Goal: Task Accomplishment & Management: Manage account settings

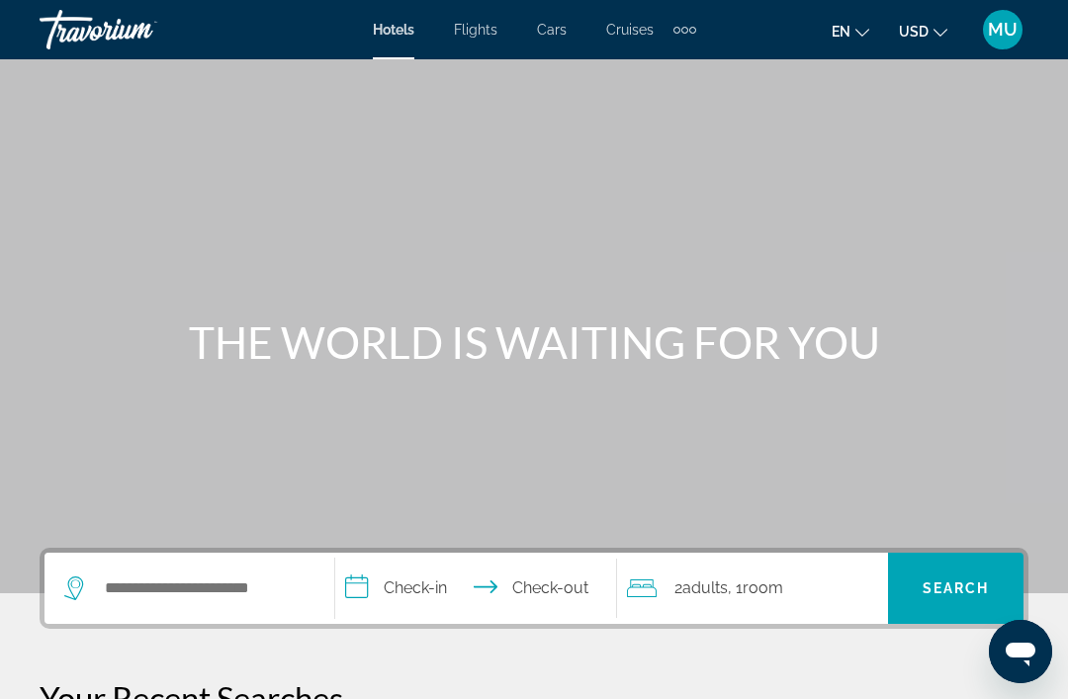
click at [991, 33] on span "MU" at bounding box center [1003, 30] width 30 height 20
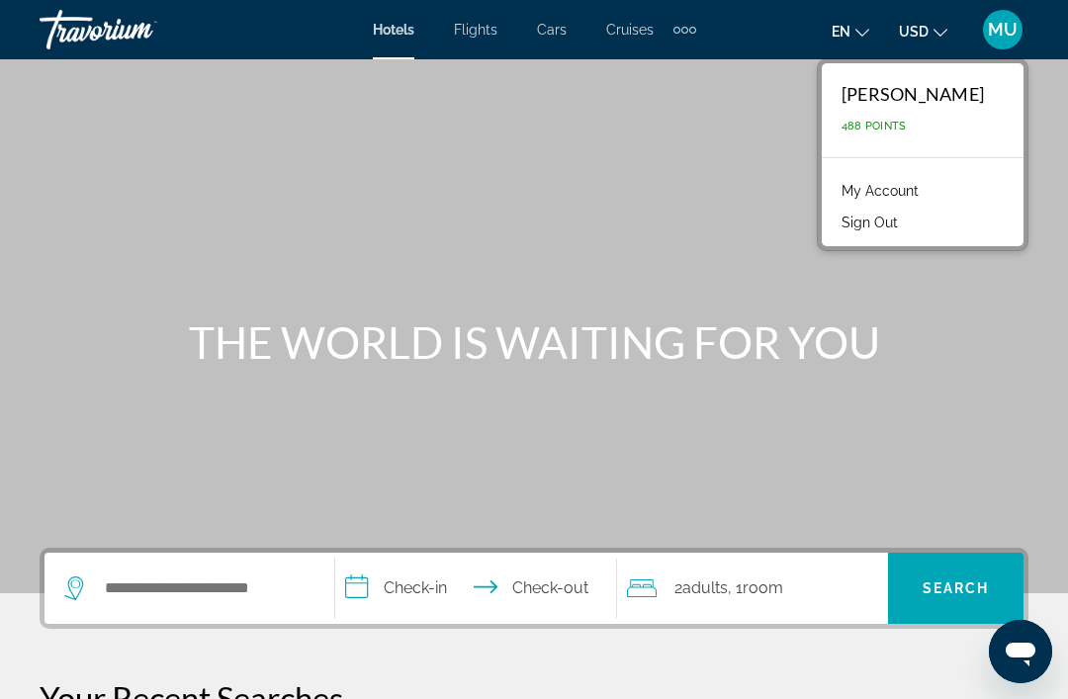
click at [928, 186] on link "My Account" at bounding box center [879, 191] width 97 height 26
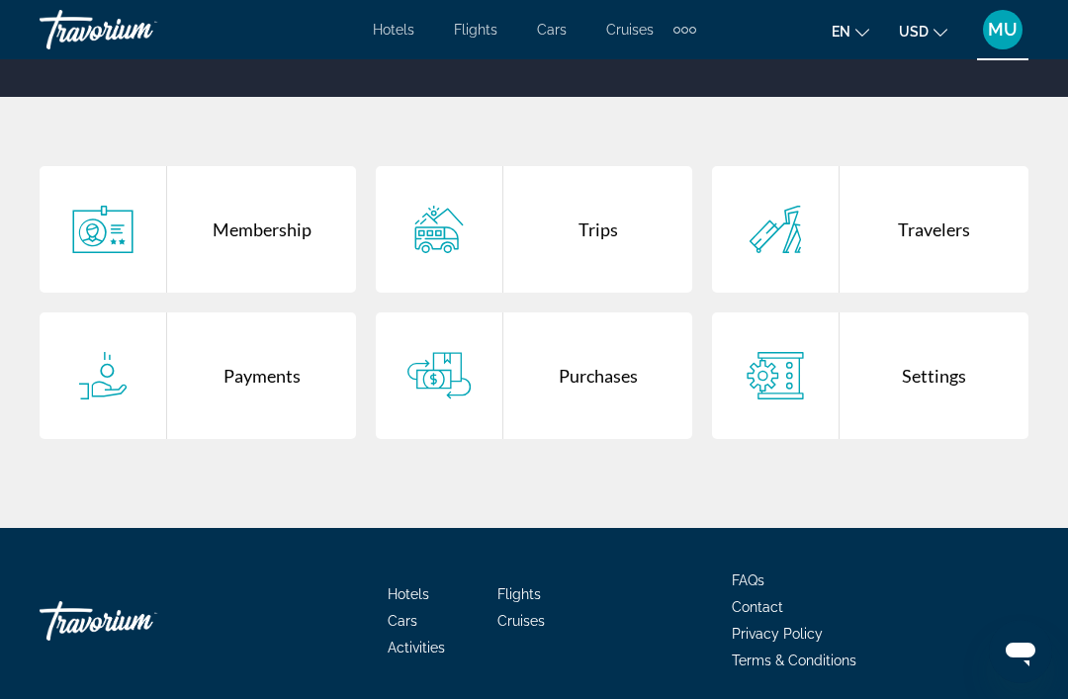
scroll to position [342, 0]
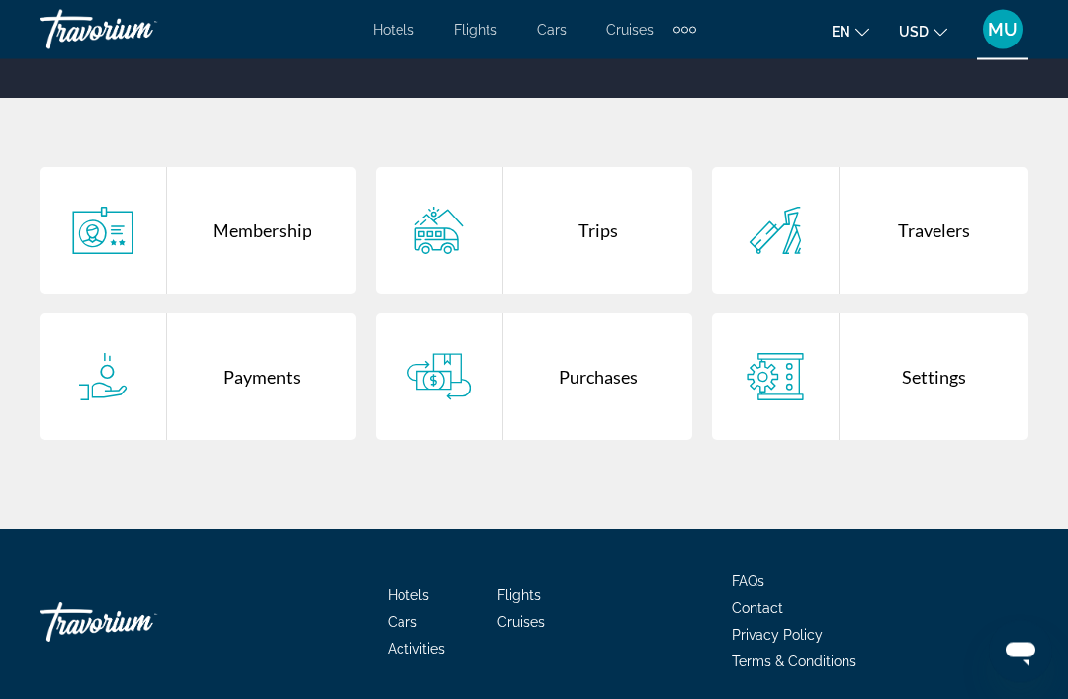
click at [643, 228] on div "Trips" at bounding box center [597, 231] width 189 height 127
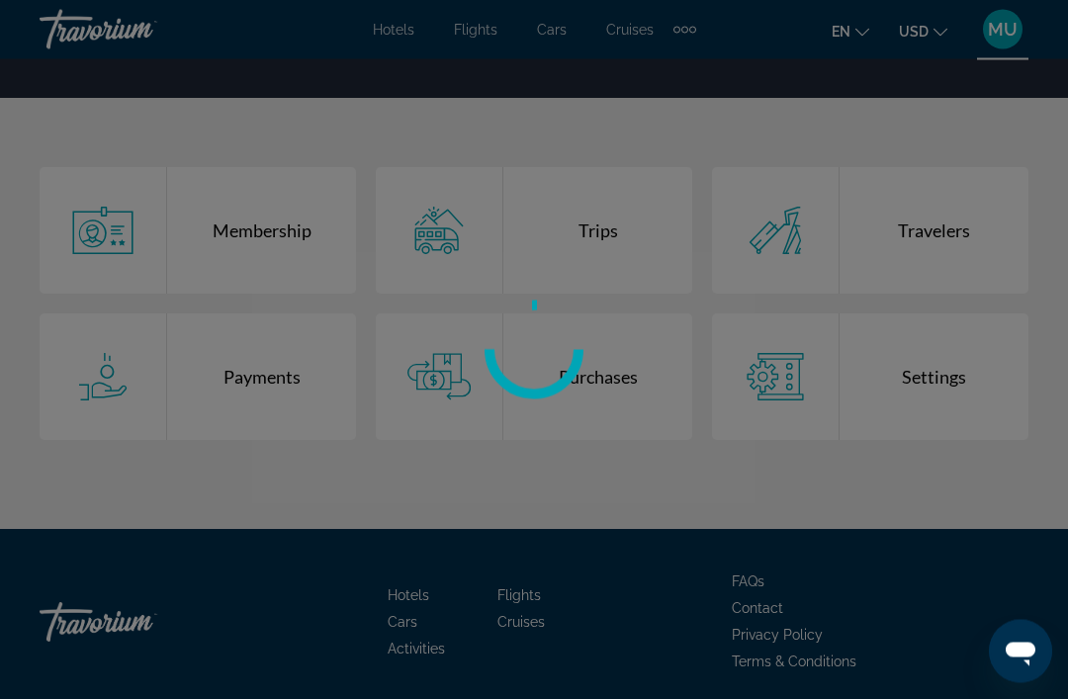
scroll to position [343, 0]
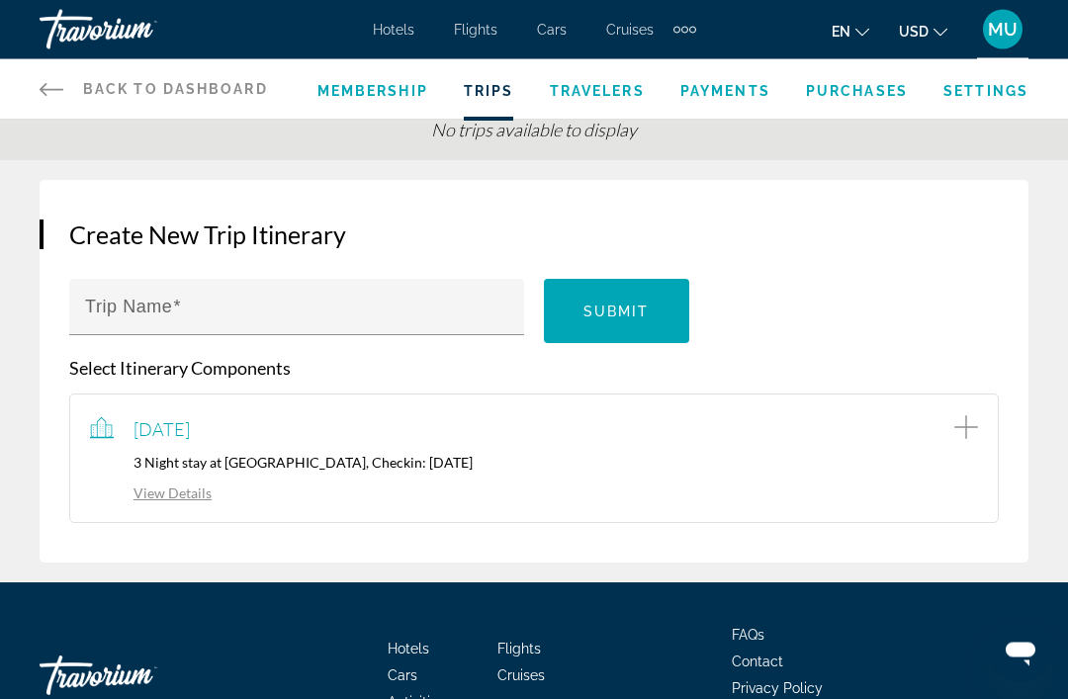
scroll to position [117, 0]
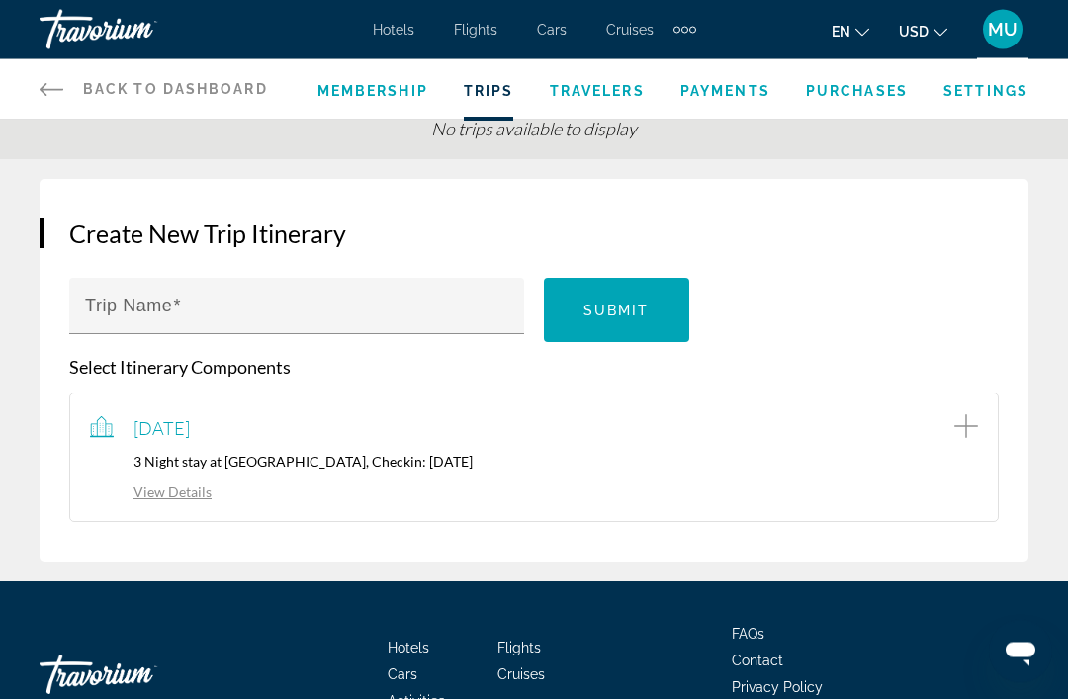
click at [659, 471] on div "[DATE] 3 Night stay at [GEOGRAPHIC_DATA], Checkin: [DATE] View Details" at bounding box center [534, 458] width 888 height 88
click at [184, 487] on link "View Details" at bounding box center [151, 492] width 122 height 17
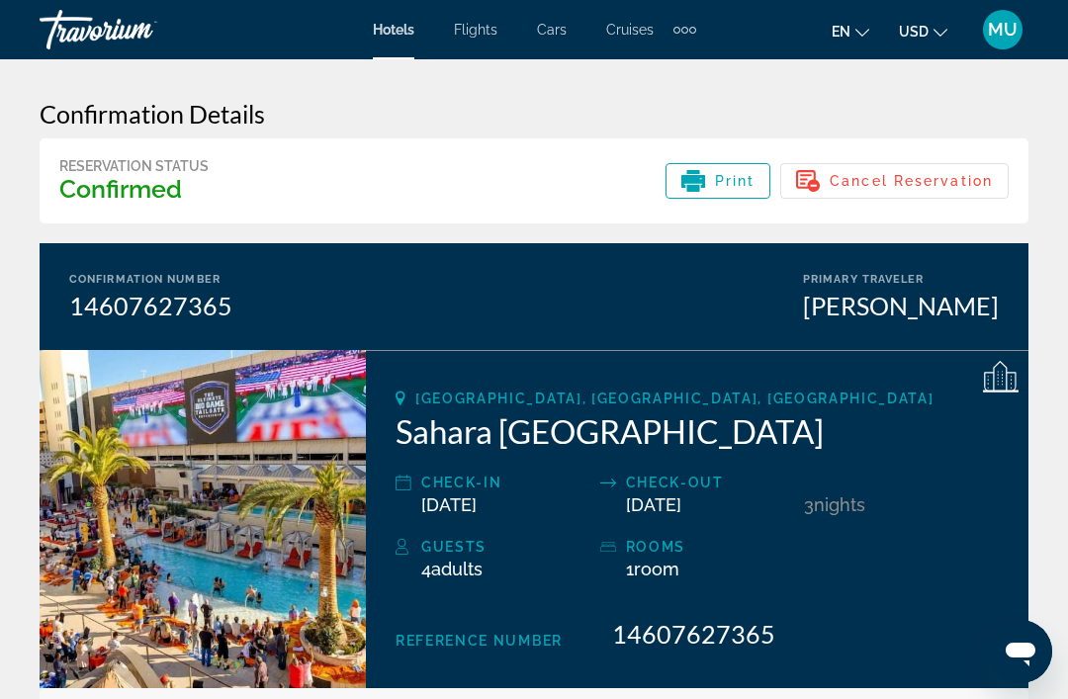
click at [951, 176] on span "Cancel Reservation" at bounding box center [910, 181] width 163 height 16
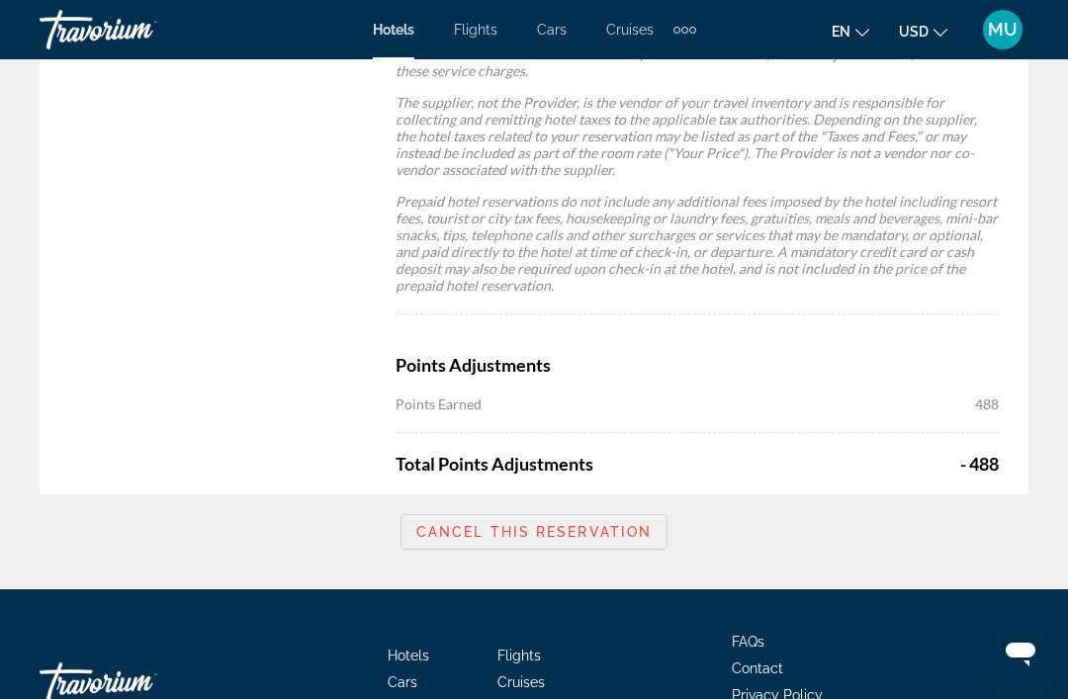
scroll to position [1801, 0]
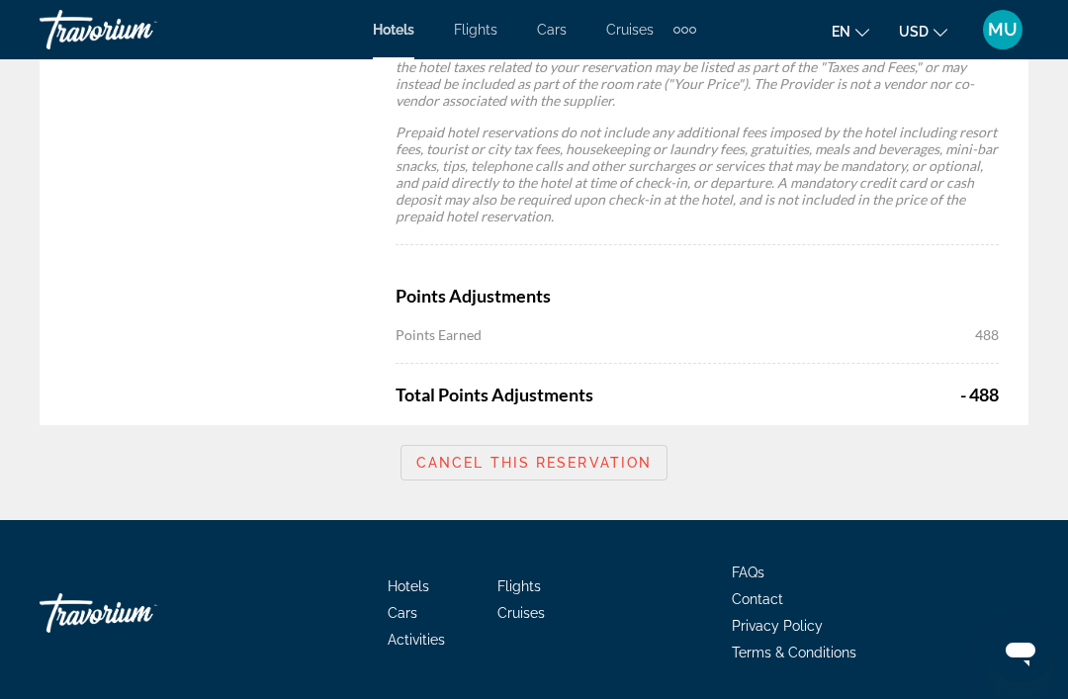
click at [592, 464] on span "Cancel this reservation" at bounding box center [533, 463] width 235 height 16
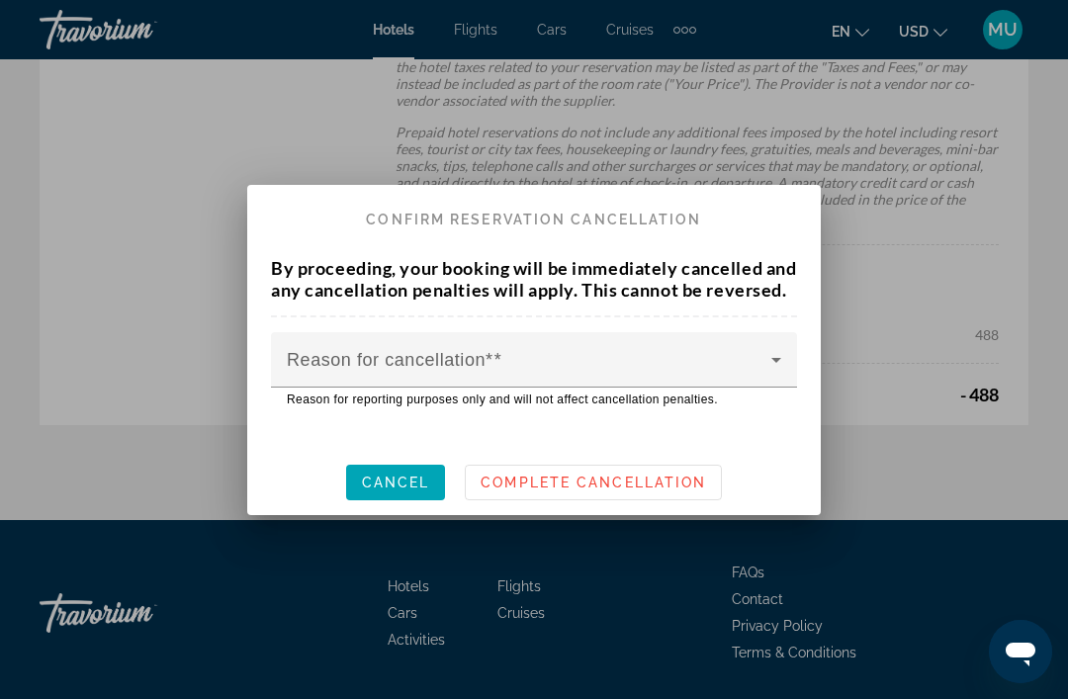
scroll to position [0, 0]
click at [619, 366] on span at bounding box center [529, 368] width 484 height 24
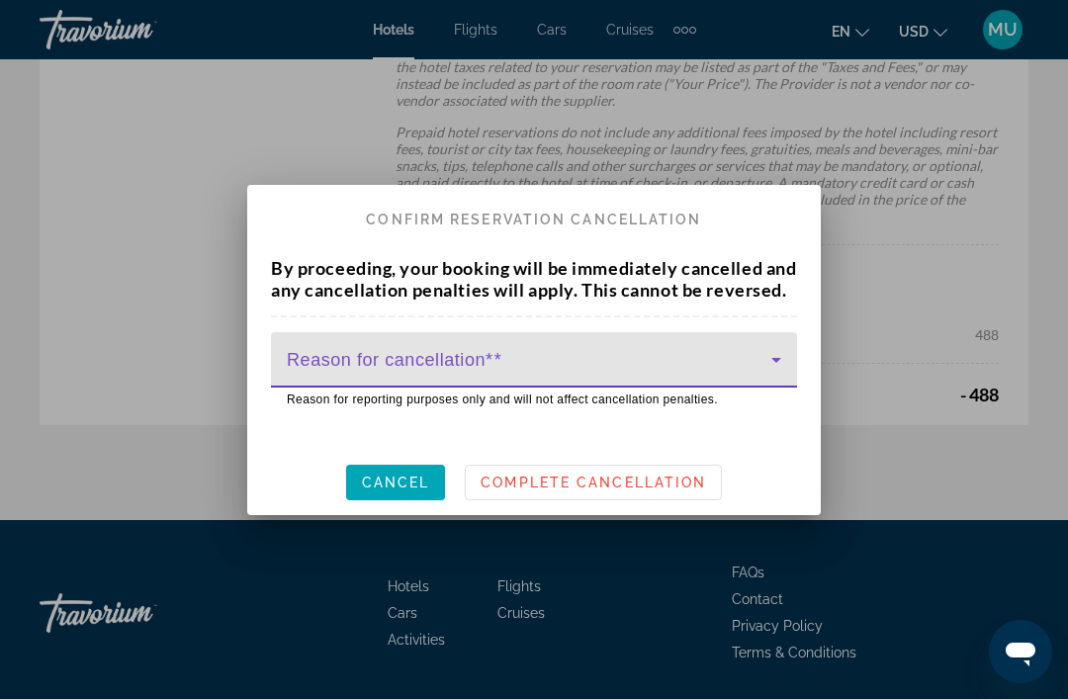
click at [762, 370] on span at bounding box center [529, 368] width 484 height 24
click at [767, 370] on icon at bounding box center [776, 360] width 24 height 24
click at [734, 372] on span at bounding box center [529, 368] width 484 height 24
click at [515, 352] on div "Reason for cancellation*" at bounding box center [534, 359] width 494 height 55
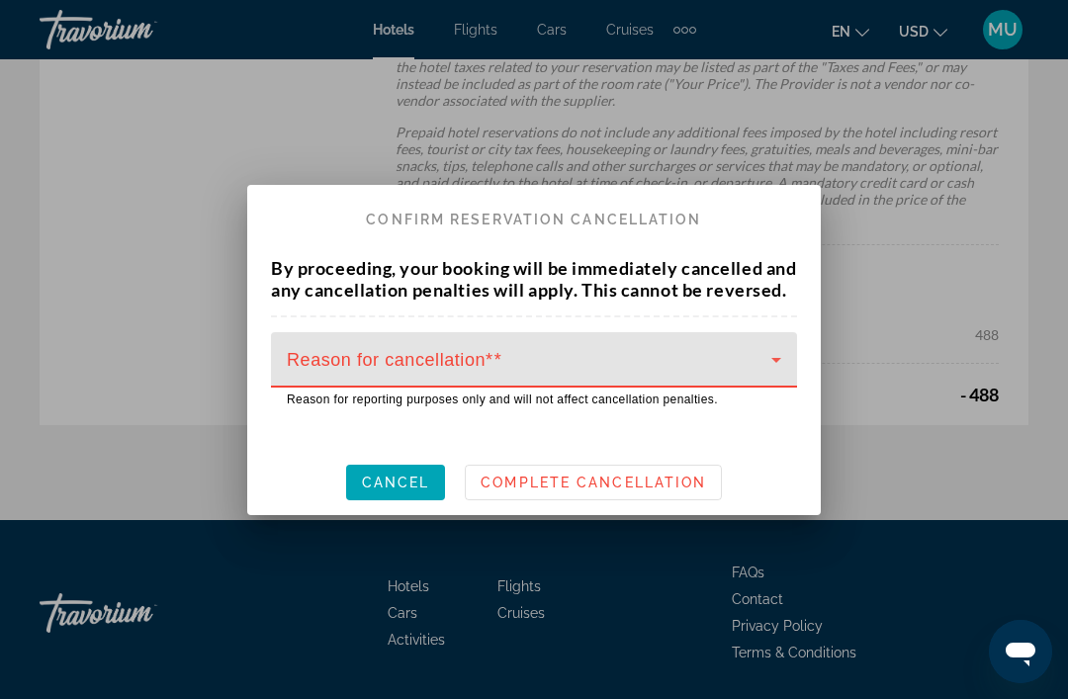
click at [531, 368] on span at bounding box center [529, 368] width 484 height 24
click at [550, 368] on span at bounding box center [529, 368] width 484 height 24
click at [771, 368] on icon at bounding box center [776, 360] width 24 height 24
click at [771, 370] on icon at bounding box center [776, 360] width 24 height 24
click at [762, 366] on span at bounding box center [529, 368] width 484 height 24
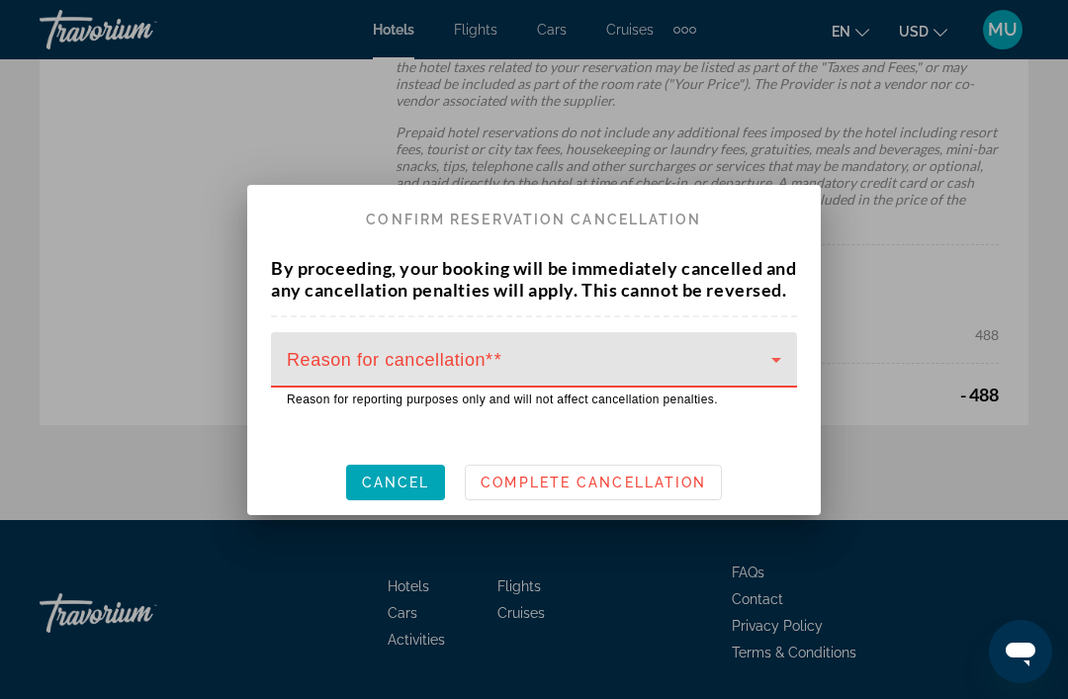
click at [602, 490] on span "Complete Cancellation" at bounding box center [592, 483] width 225 height 16
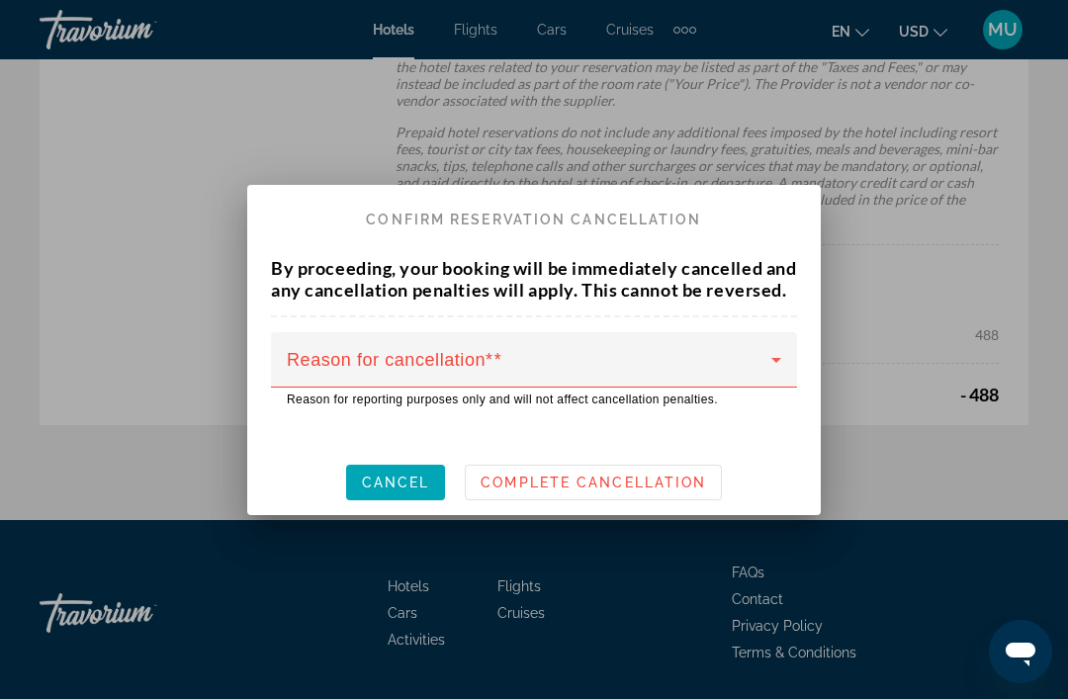
click at [740, 348] on div "Reason for cancellation*" at bounding box center [534, 359] width 494 height 55
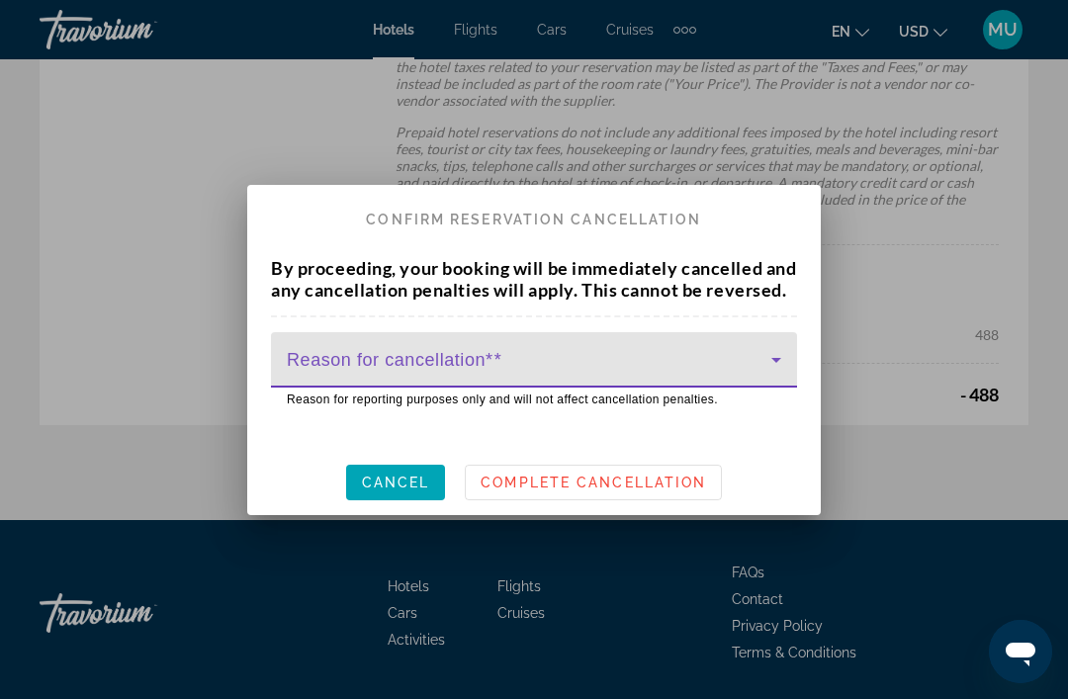
click at [757, 377] on span at bounding box center [529, 368] width 484 height 24
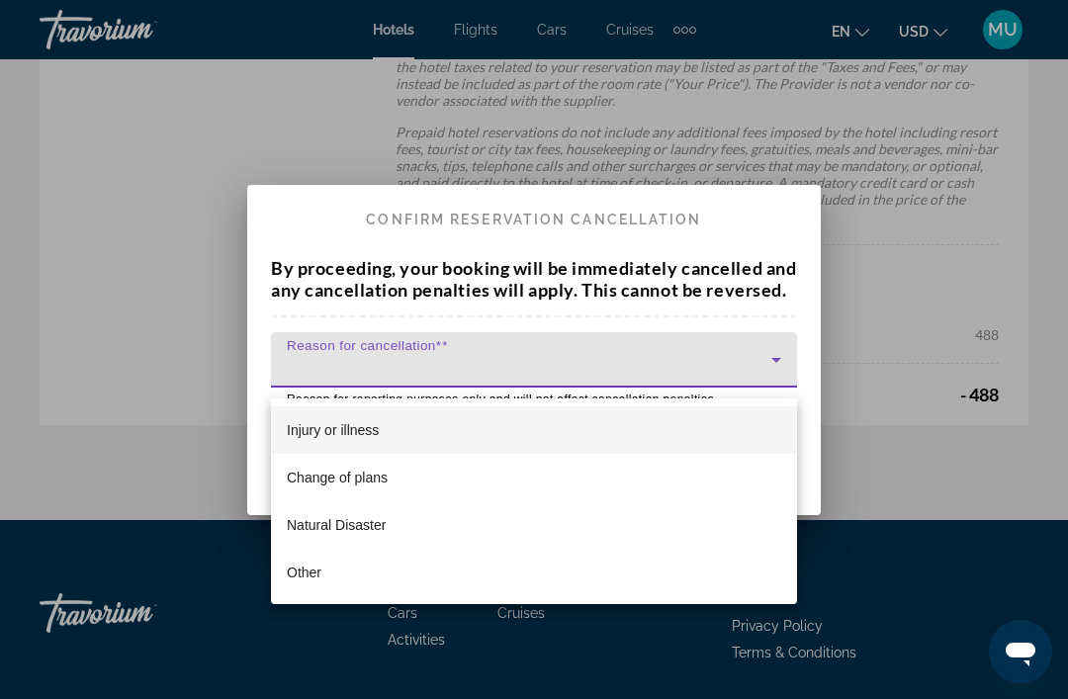
click at [770, 367] on div at bounding box center [534, 349] width 1068 height 699
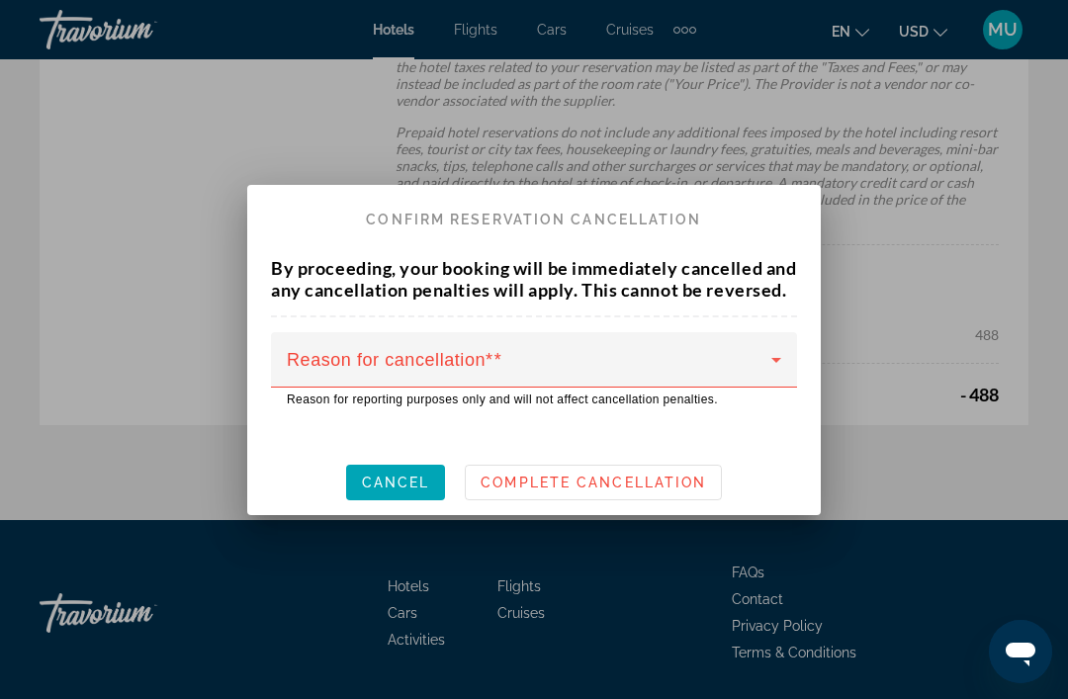
click at [761, 368] on span at bounding box center [529, 368] width 484 height 24
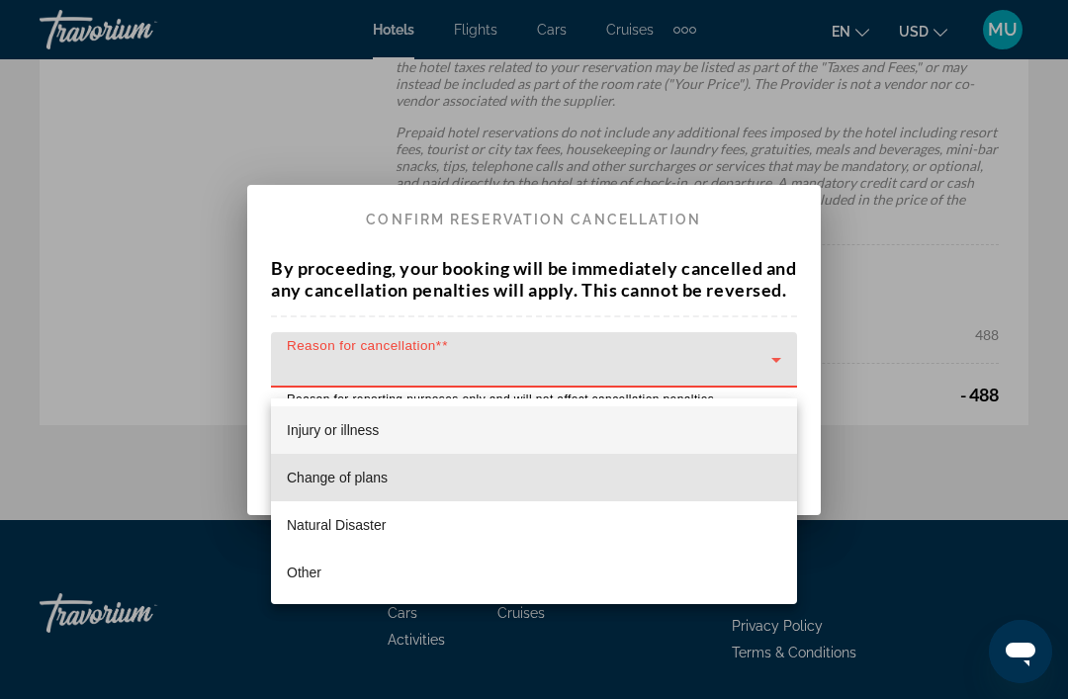
click at [566, 470] on mat-option "Change of plans" at bounding box center [534, 477] width 526 height 47
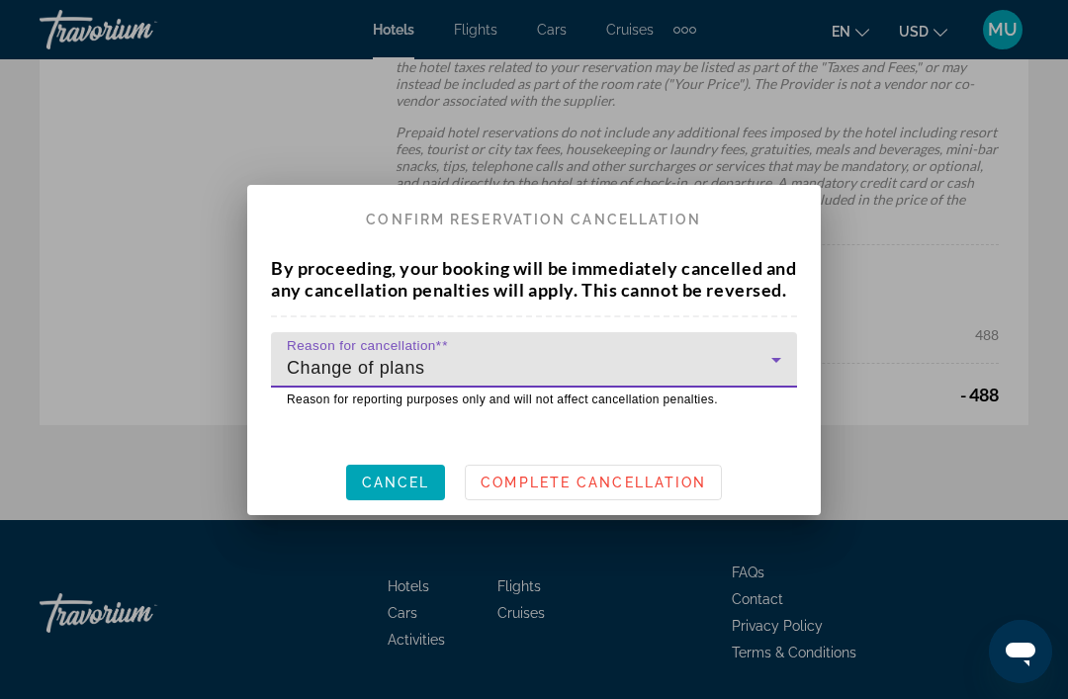
click at [545, 489] on span "Complete Cancellation" at bounding box center [592, 483] width 225 height 16
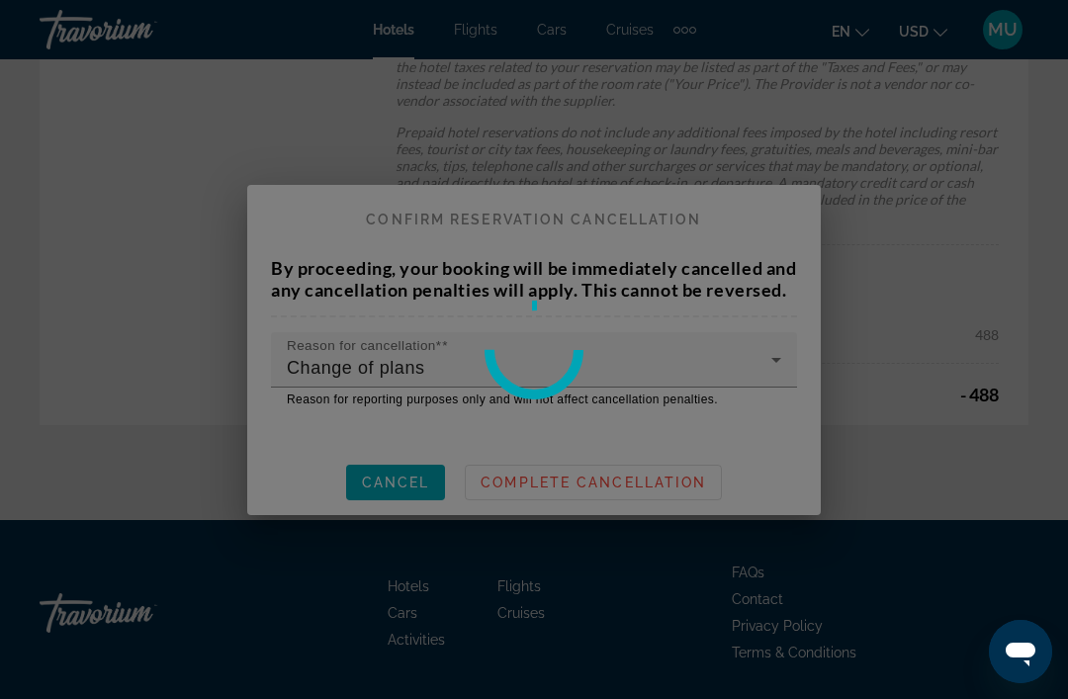
scroll to position [1801, 0]
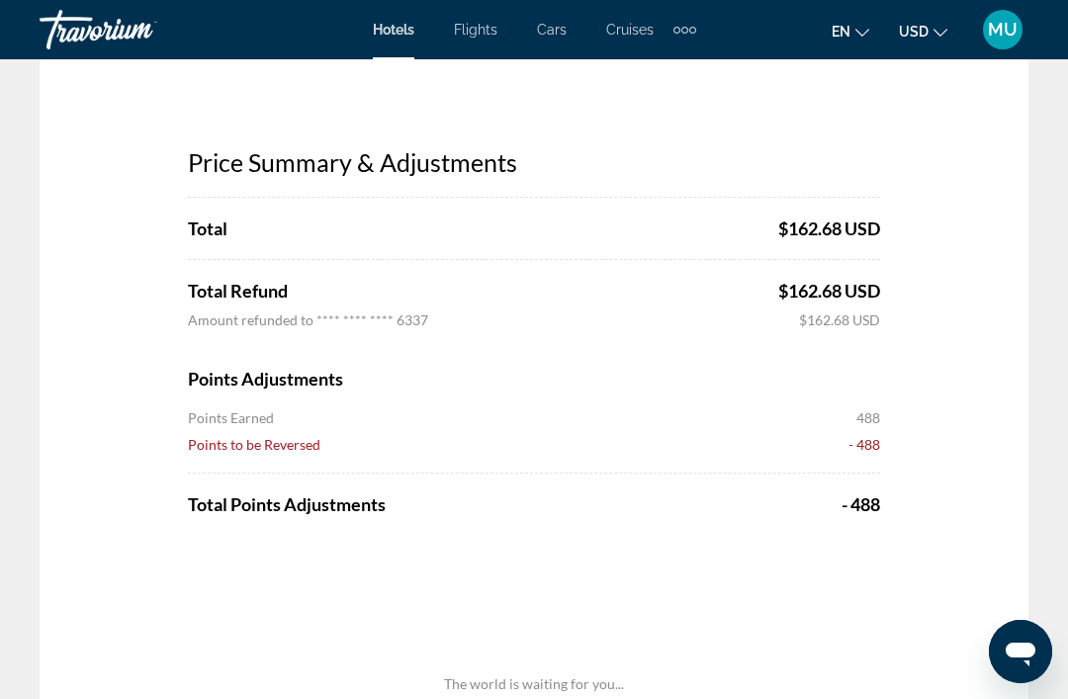
scroll to position [156, 0]
